Goal: Task Accomplishment & Management: Use online tool/utility

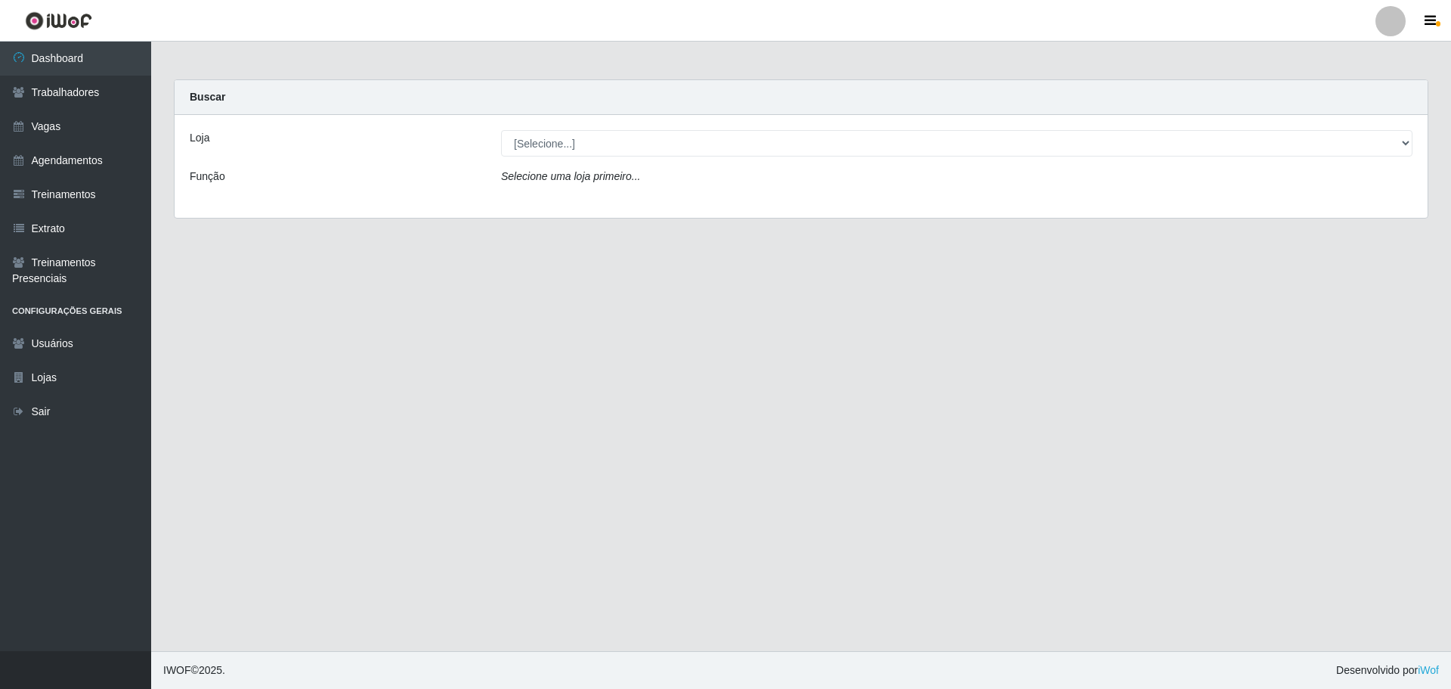
click at [690, 154] on select "[Selecione...] O ROSÁRIO ALIMENTOS" at bounding box center [957, 143] width 912 height 26
select select "349"
click at [501, 130] on select "[Selecione...] O ROSÁRIO ALIMENTOS" at bounding box center [957, 143] width 912 height 26
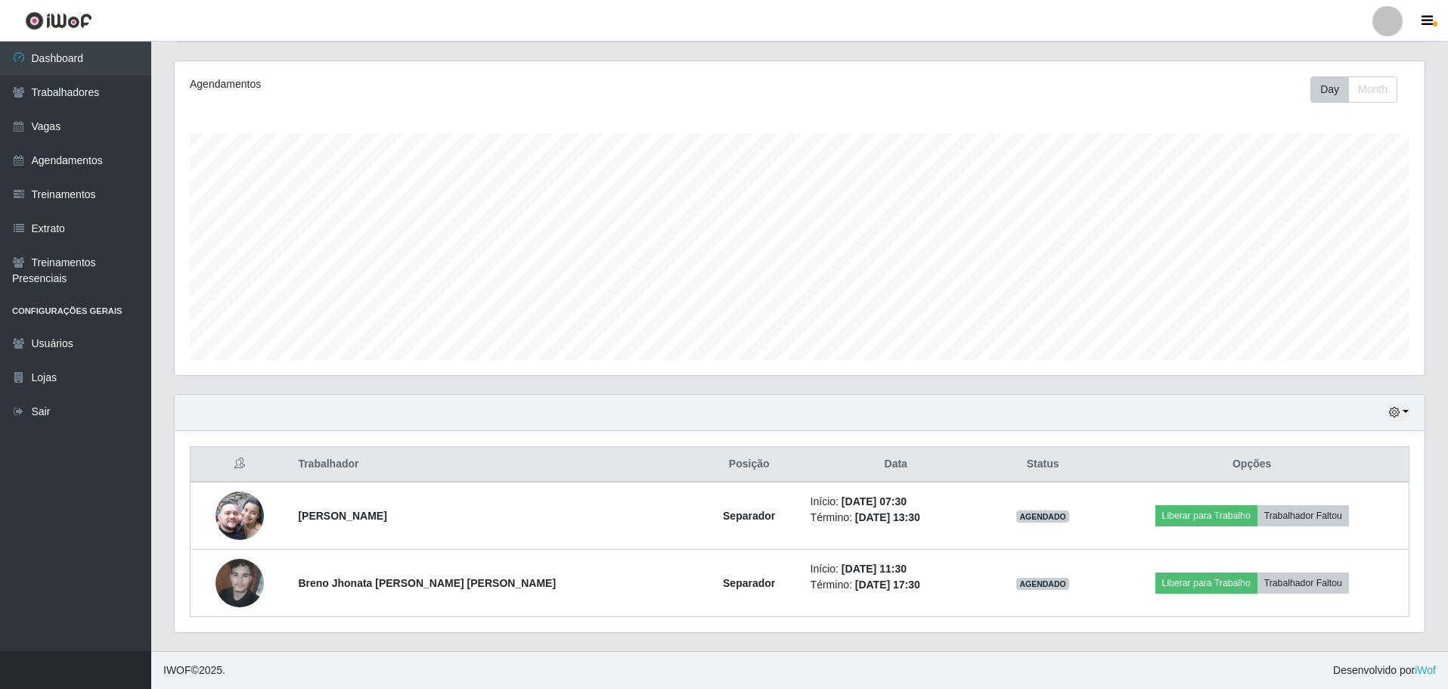
scroll to position [314, 1249]
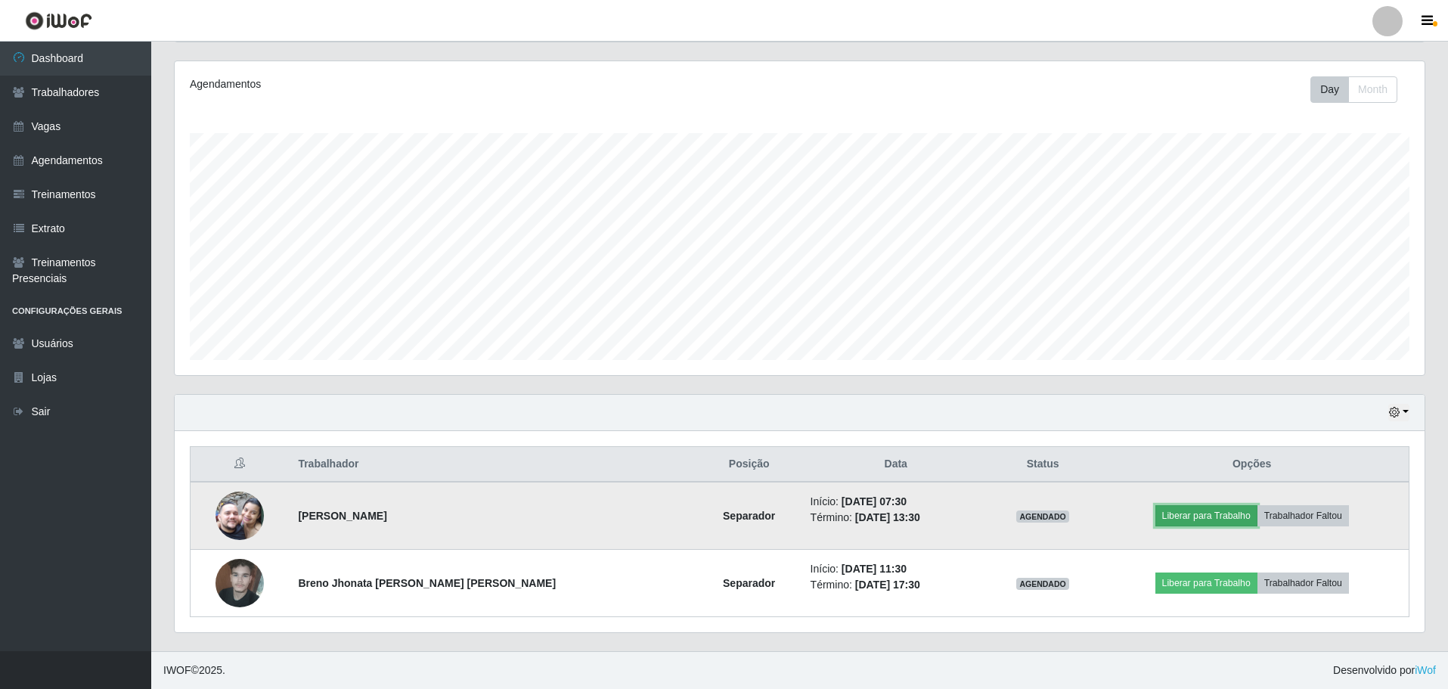
click at [1155, 518] on button "Liberar para Trabalho" at bounding box center [1206, 515] width 102 height 21
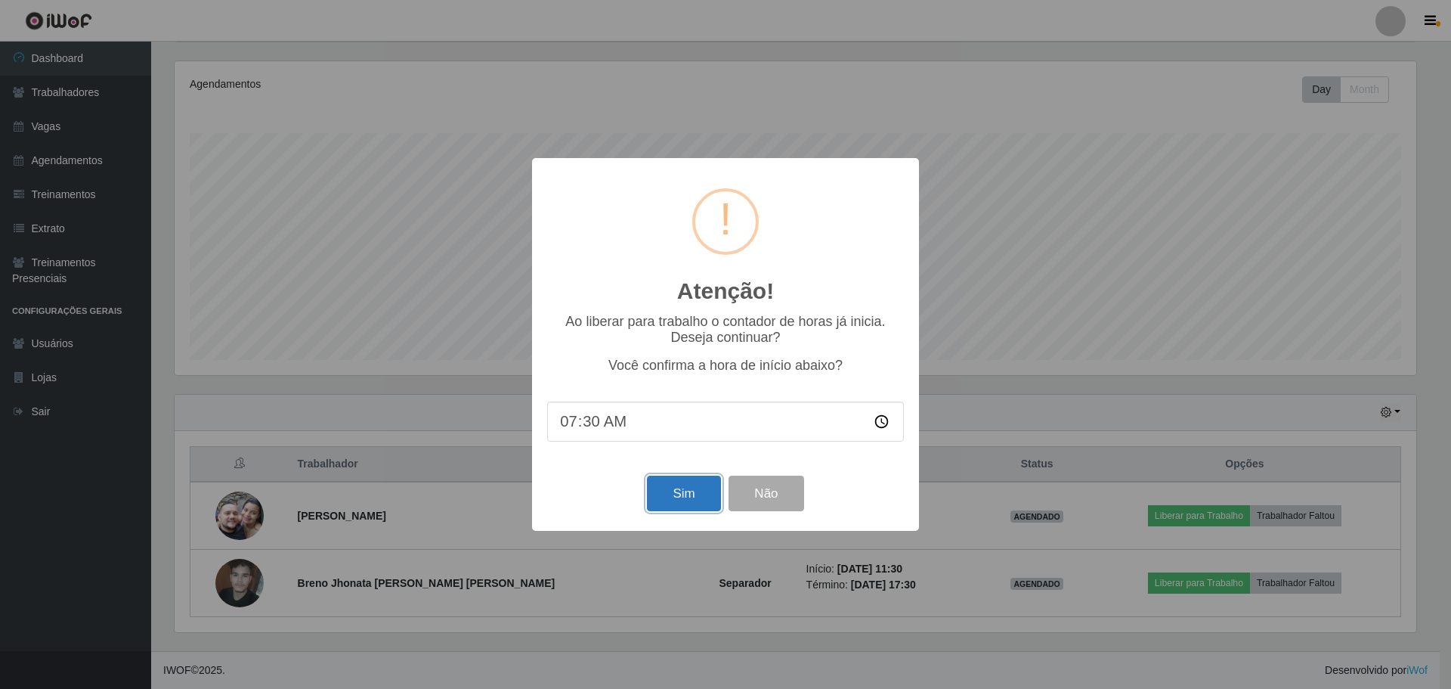
click at [698, 481] on button "Sim" at bounding box center [683, 493] width 73 height 36
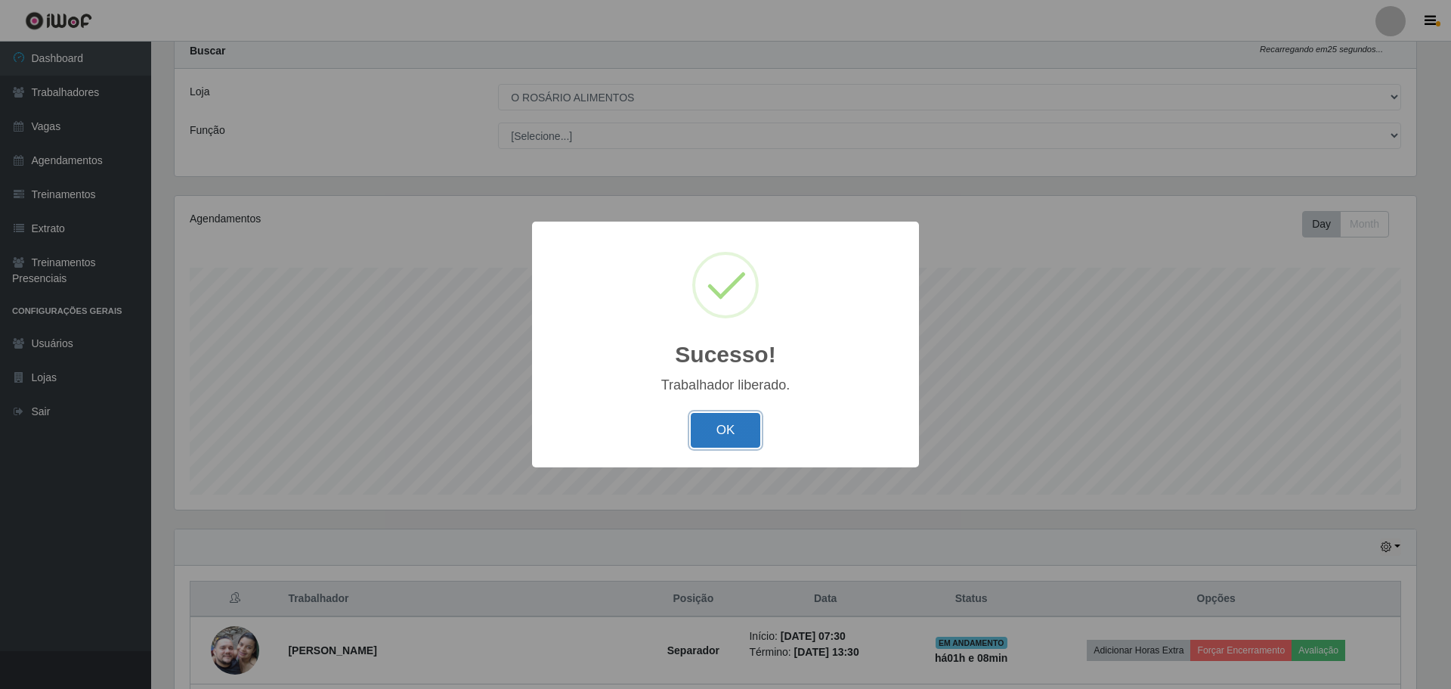
click at [695, 418] on button "OK" at bounding box center [726, 431] width 70 height 36
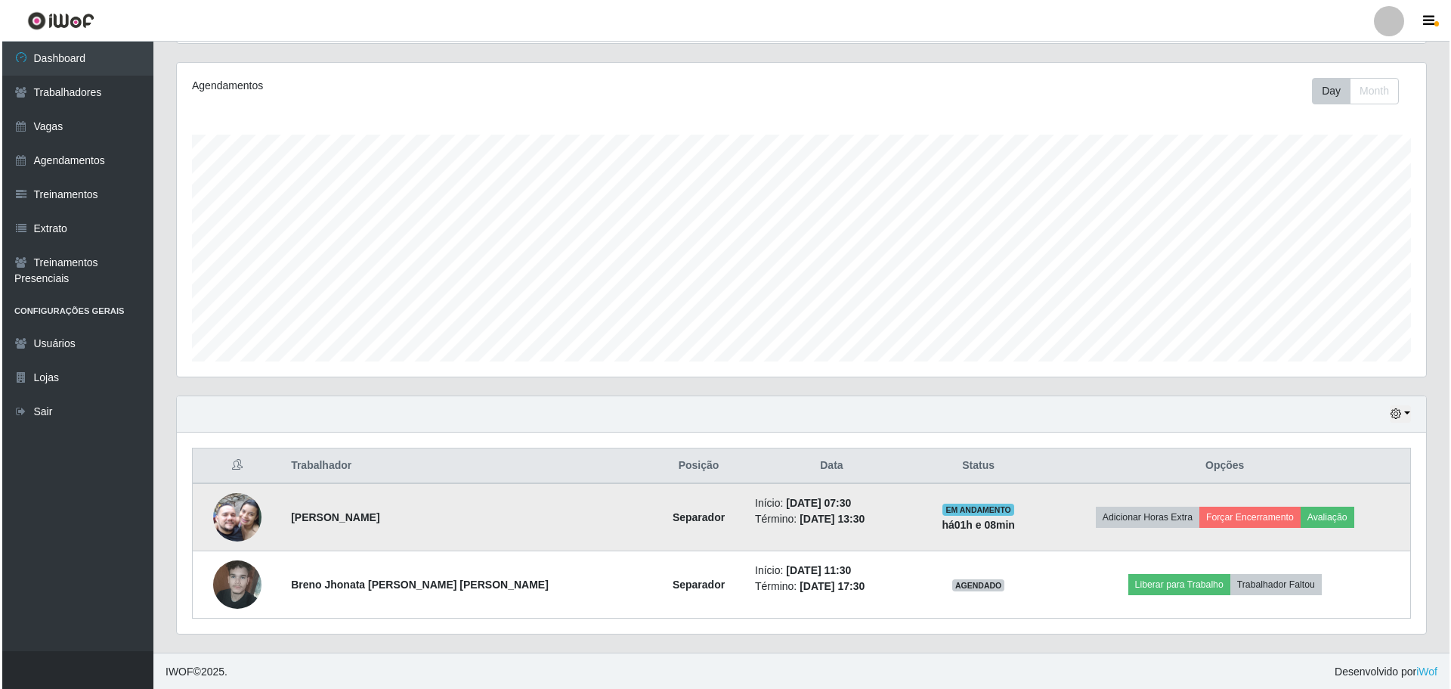
scroll to position [181, 0]
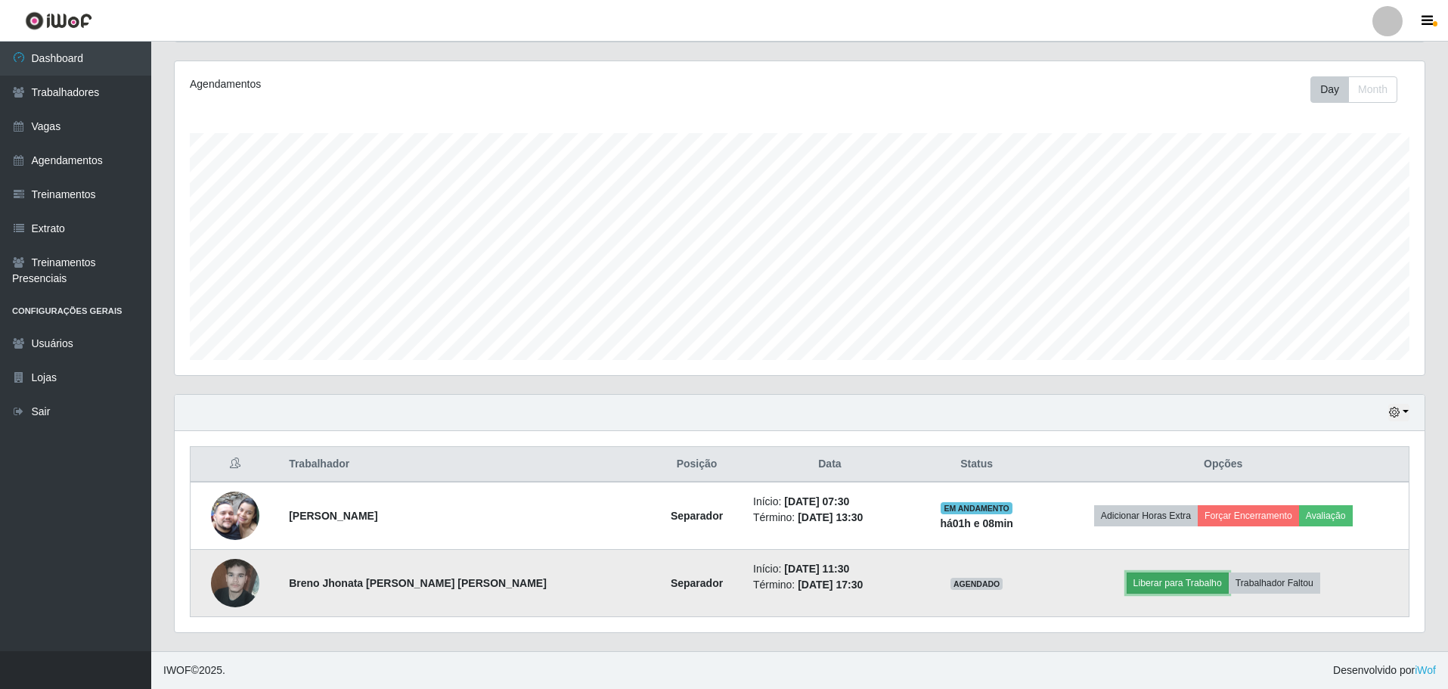
click at [1153, 584] on button "Liberar para Trabalho" at bounding box center [1177, 582] width 102 height 21
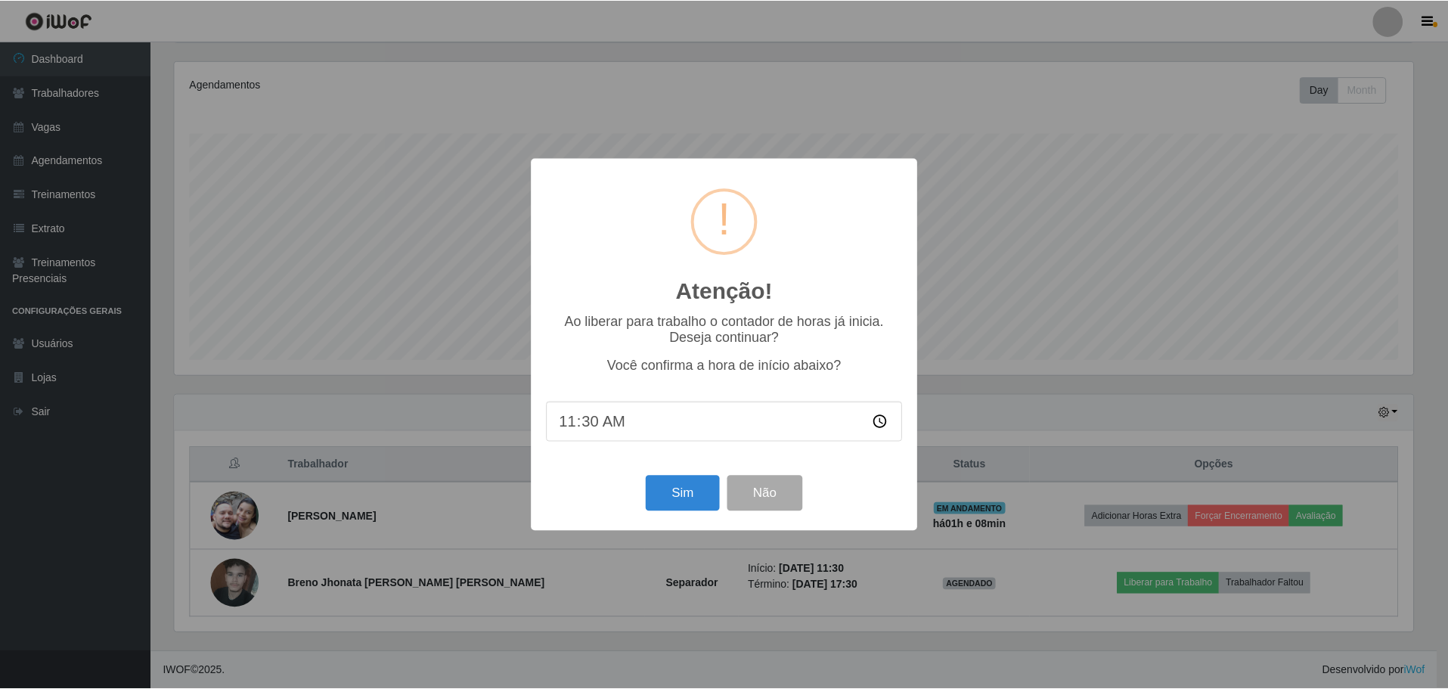
scroll to position [314, 1242]
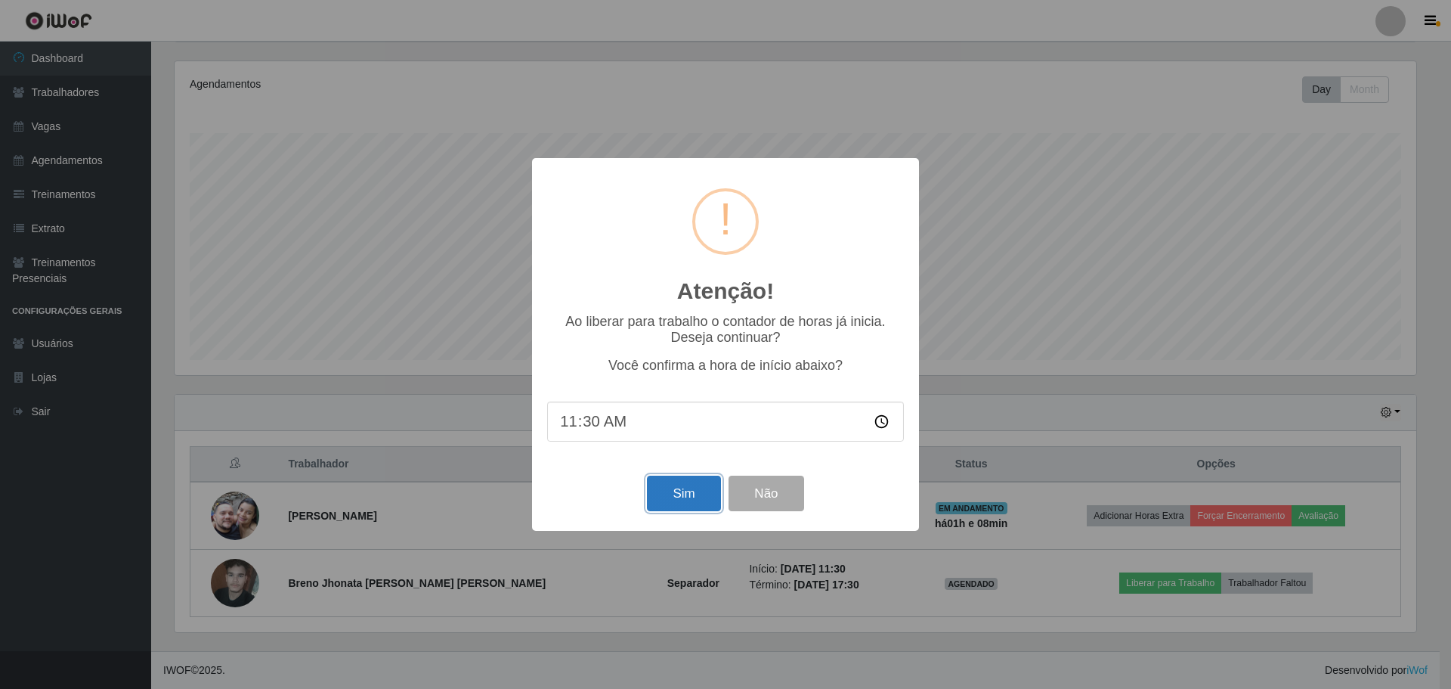
click at [658, 501] on button "Sim" at bounding box center [683, 493] width 73 height 36
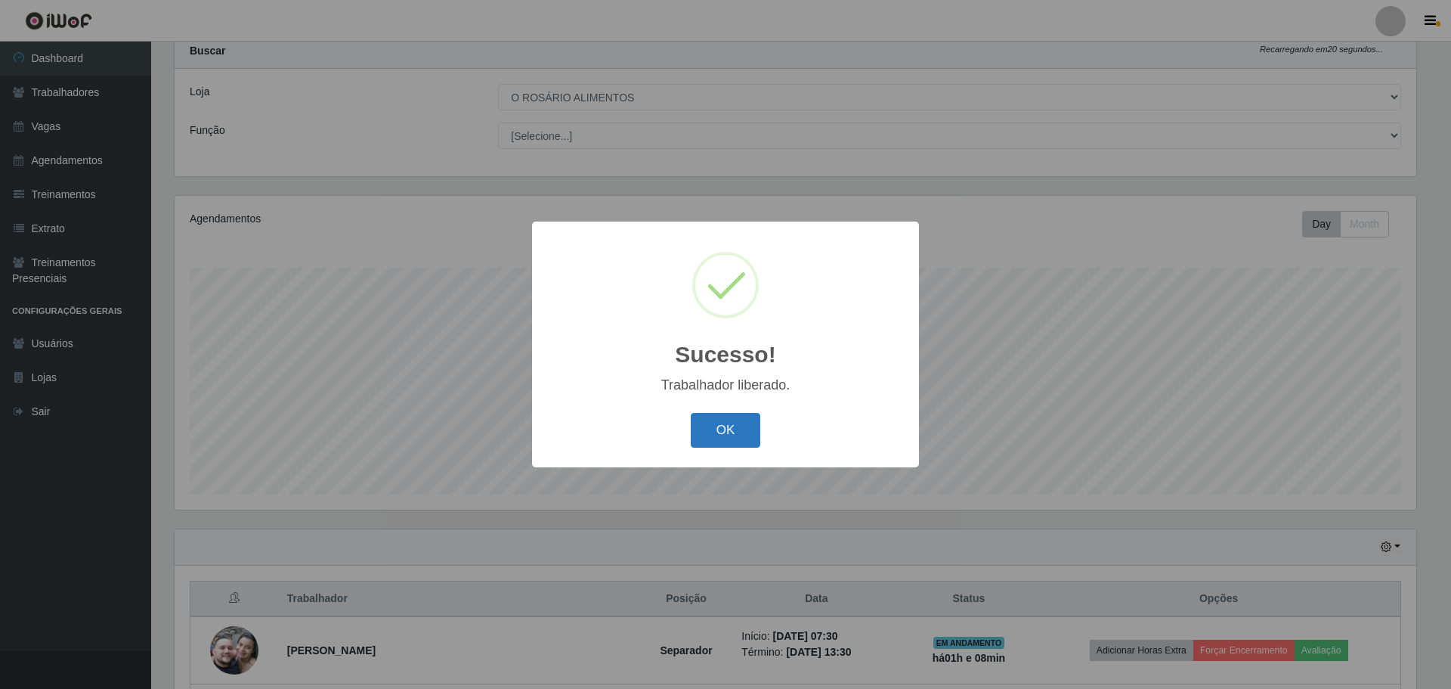
click at [751, 441] on button "OK" at bounding box center [726, 431] width 70 height 36
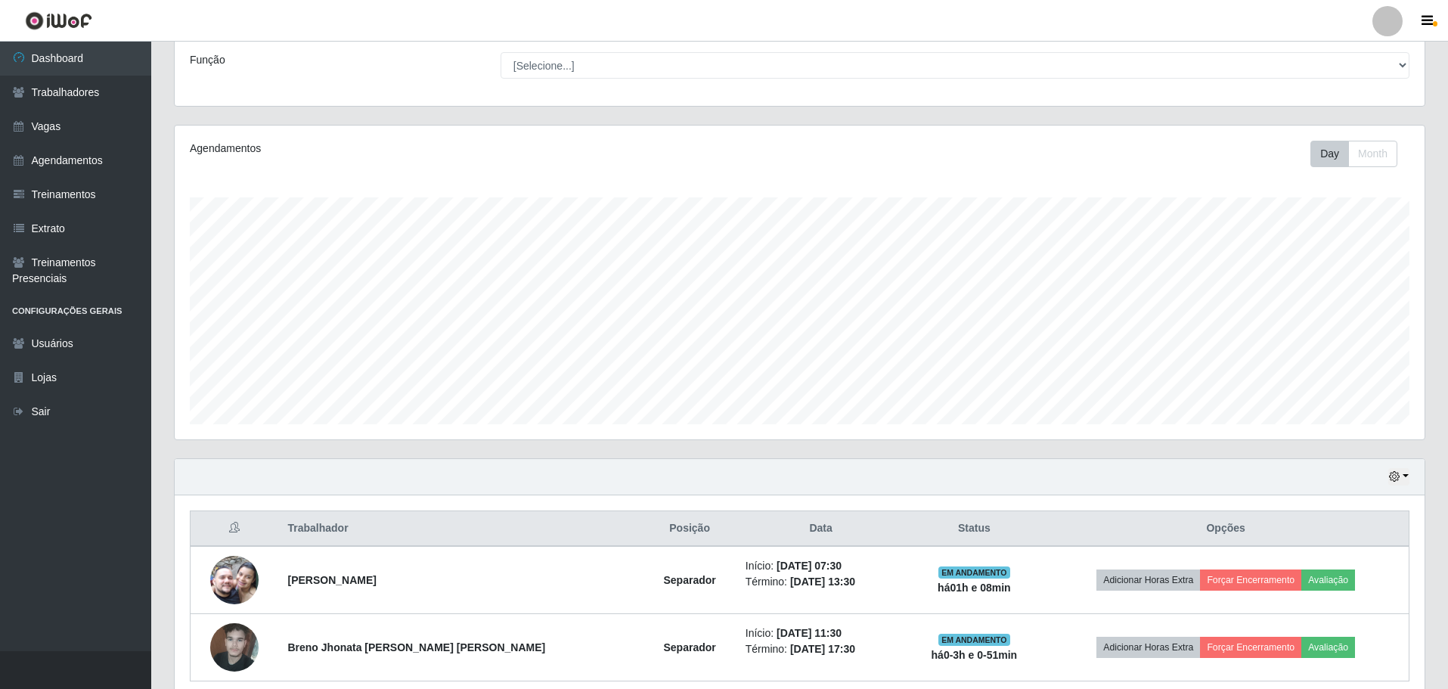
scroll to position [181, 0]
